Goal: Complete application form

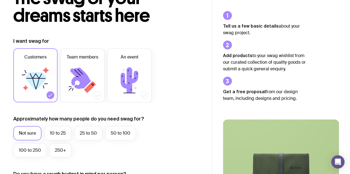
scroll to position [55, 0]
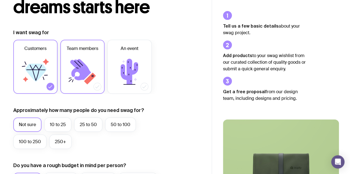
click at [92, 55] on label "Team members" at bounding box center [82, 67] width 44 height 54
click at [0, 0] on input "Team members" at bounding box center [0, 0] width 0 height 0
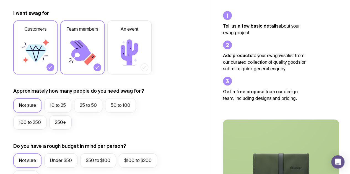
scroll to position [83, 0]
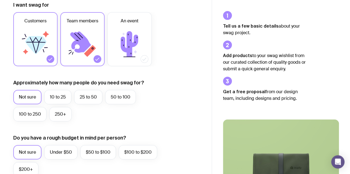
click at [44, 41] on icon at bounding box center [35, 45] width 21 height 18
click at [0, 0] on input "Customers" at bounding box center [0, 0] width 0 height 0
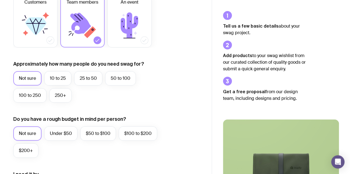
scroll to position [111, 0]
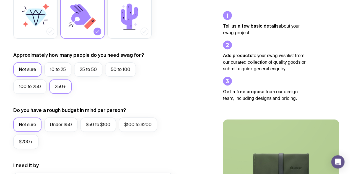
click at [64, 85] on label "250+" at bounding box center [60, 87] width 22 height 14
click at [0, 0] on input "250+" at bounding box center [0, 0] width 0 height 0
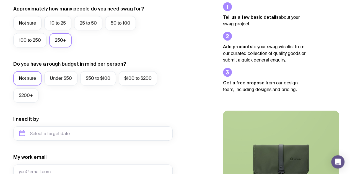
scroll to position [166, 0]
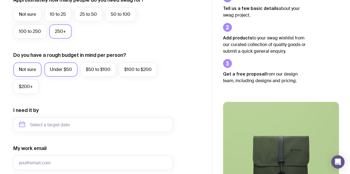
click at [57, 68] on label "Under $50" at bounding box center [60, 69] width 33 height 14
click at [0, 0] on input "Under $50" at bounding box center [0, 0] width 0 height 0
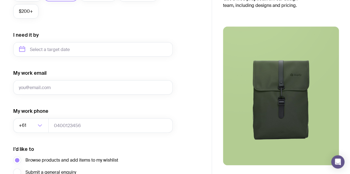
scroll to position [249, 0]
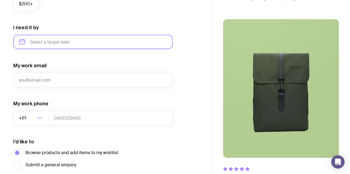
click at [110, 44] on input "text" at bounding box center [92, 42] width 159 height 14
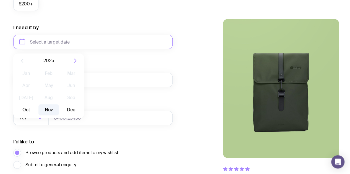
click at [48, 111] on button "Nov" at bounding box center [48, 109] width 20 height 11
type input "[DATE]"
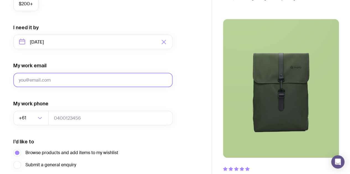
click at [86, 78] on input "My work email" at bounding box center [92, 80] width 159 height 14
type input "[PERSON_NAME][EMAIL_ADDRESS][PERSON_NAME][DOMAIN_NAME]"
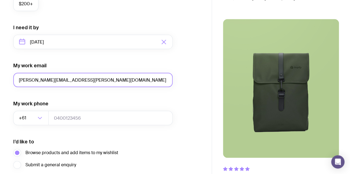
scroll to position [295, 0]
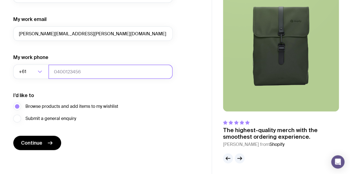
click at [88, 73] on input "tel" at bounding box center [110, 72] width 124 height 14
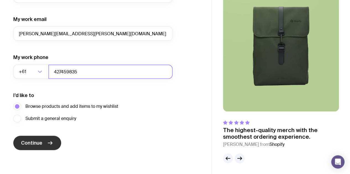
type input "427459835"
click at [47, 142] on icon "submit" at bounding box center [50, 143] width 7 height 7
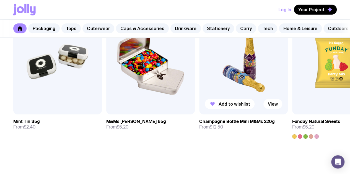
scroll to position [1987, 0]
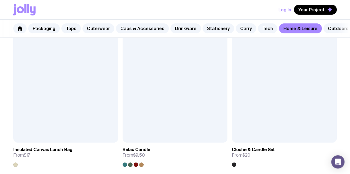
scroll to position [1135, 0]
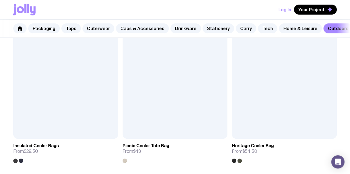
scroll to position [829, 0]
